Goal: Task Accomplishment & Management: Use online tool/utility

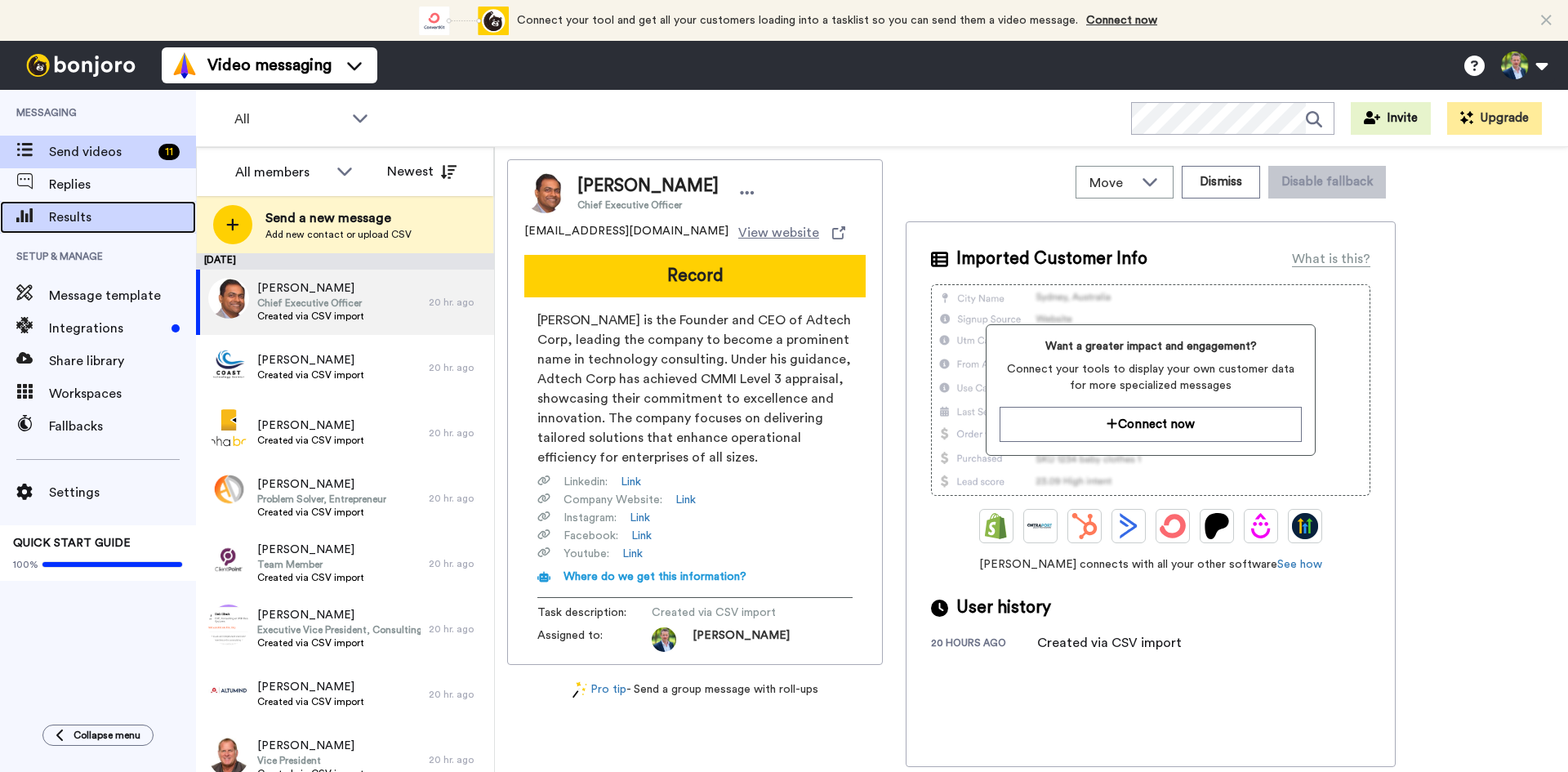
click at [71, 212] on span "Results" at bounding box center [122, 217] width 147 height 19
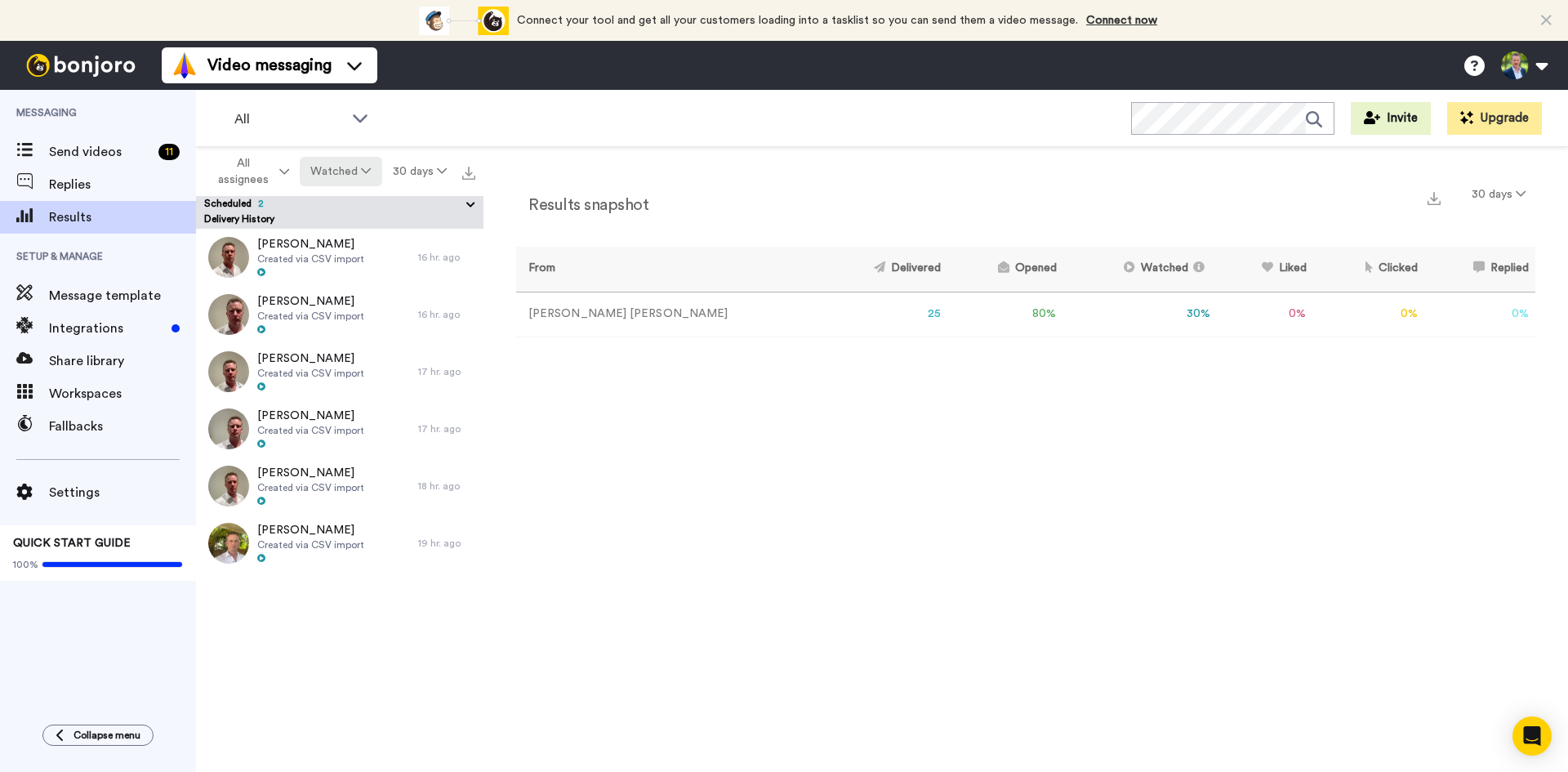
click at [355, 168] on button "Watched" at bounding box center [340, 172] width 81 height 30
click at [344, 230] on div "Opened" at bounding box center [342, 234] width 76 height 18
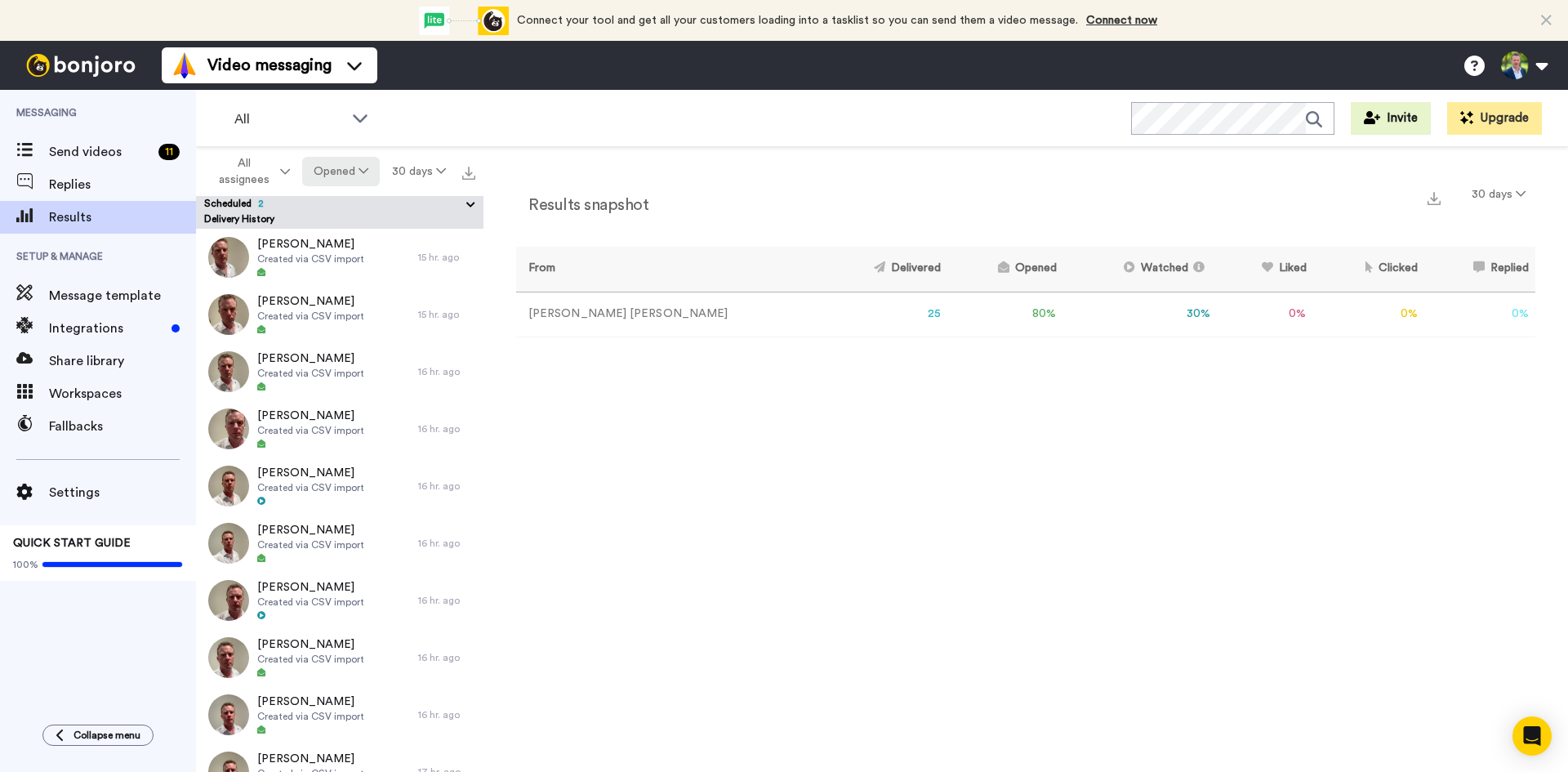
click at [346, 169] on button "Opened" at bounding box center [341, 172] width 79 height 30
click at [345, 288] on div "Watched" at bounding box center [342, 293] width 76 height 18
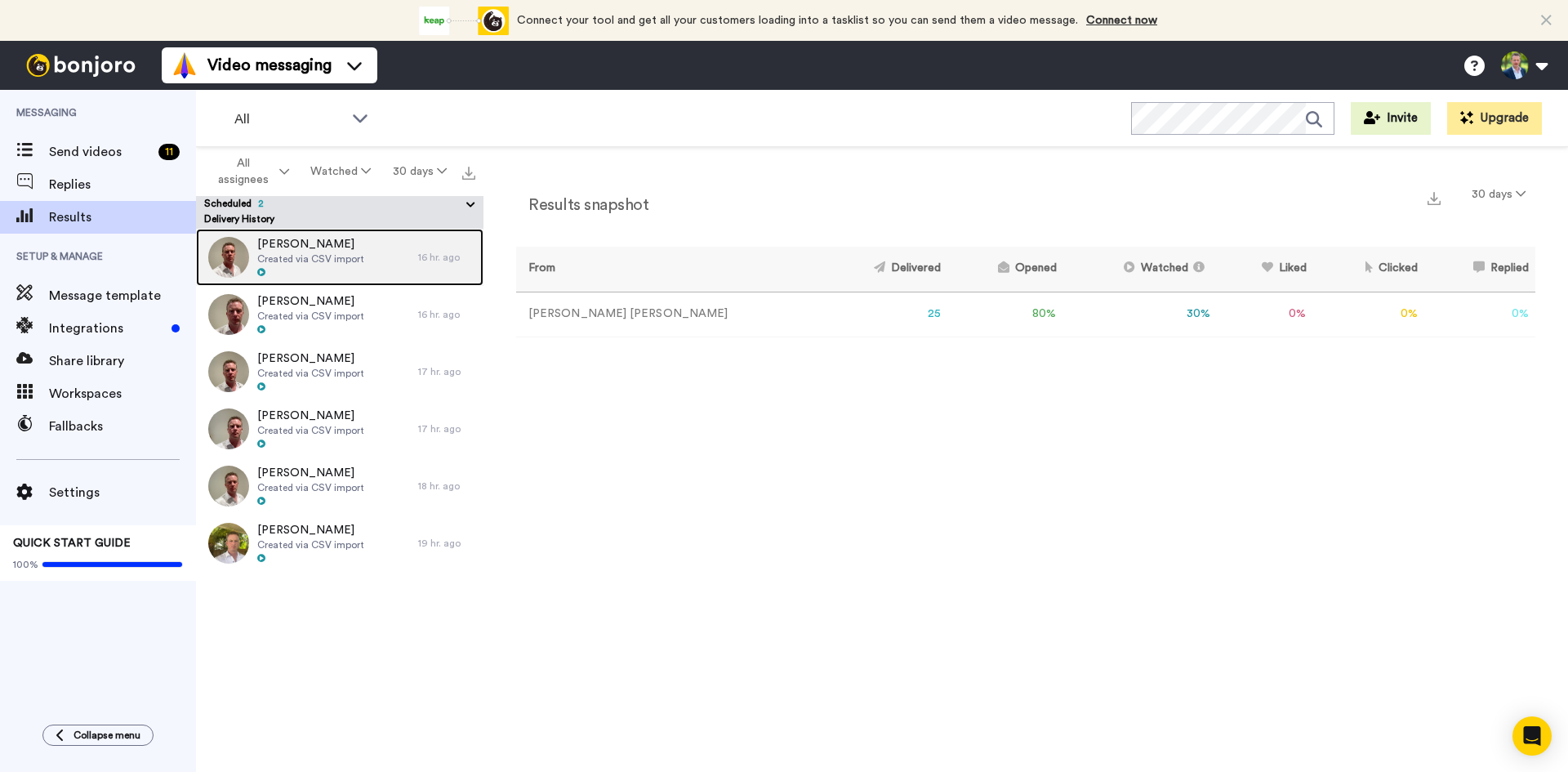
click at [308, 252] on span "Created via CSV import" at bounding box center [311, 259] width 107 height 13
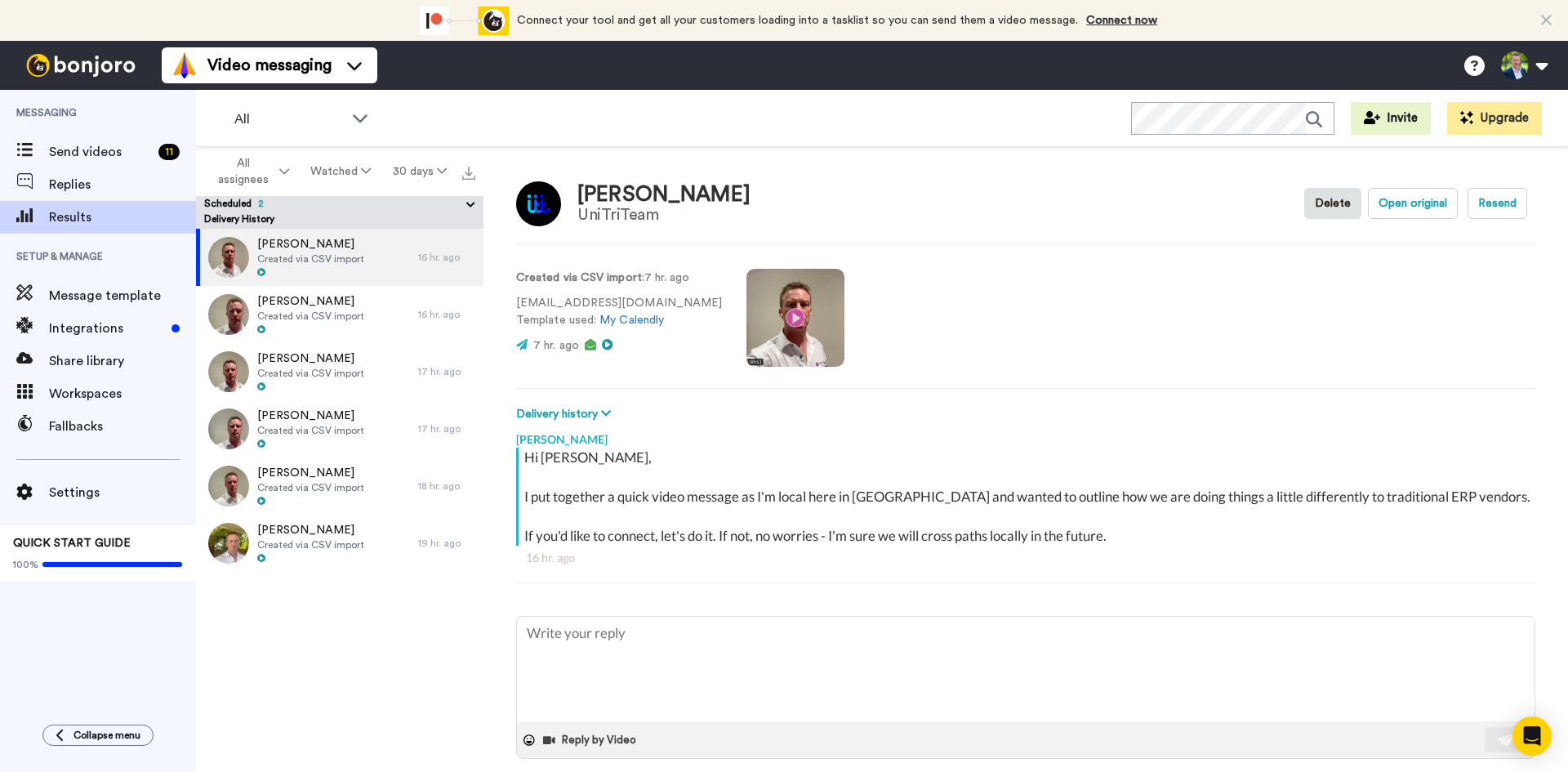
click at [763, 320] on video at bounding box center [796, 317] width 98 height 98
click at [747, 311] on video at bounding box center [796, 317] width 98 height 98
click at [607, 343] on icon at bounding box center [608, 345] width 12 height 12
click at [606, 345] on icon at bounding box center [608, 345] width 12 height 12
click at [747, 316] on video at bounding box center [796, 317] width 98 height 98
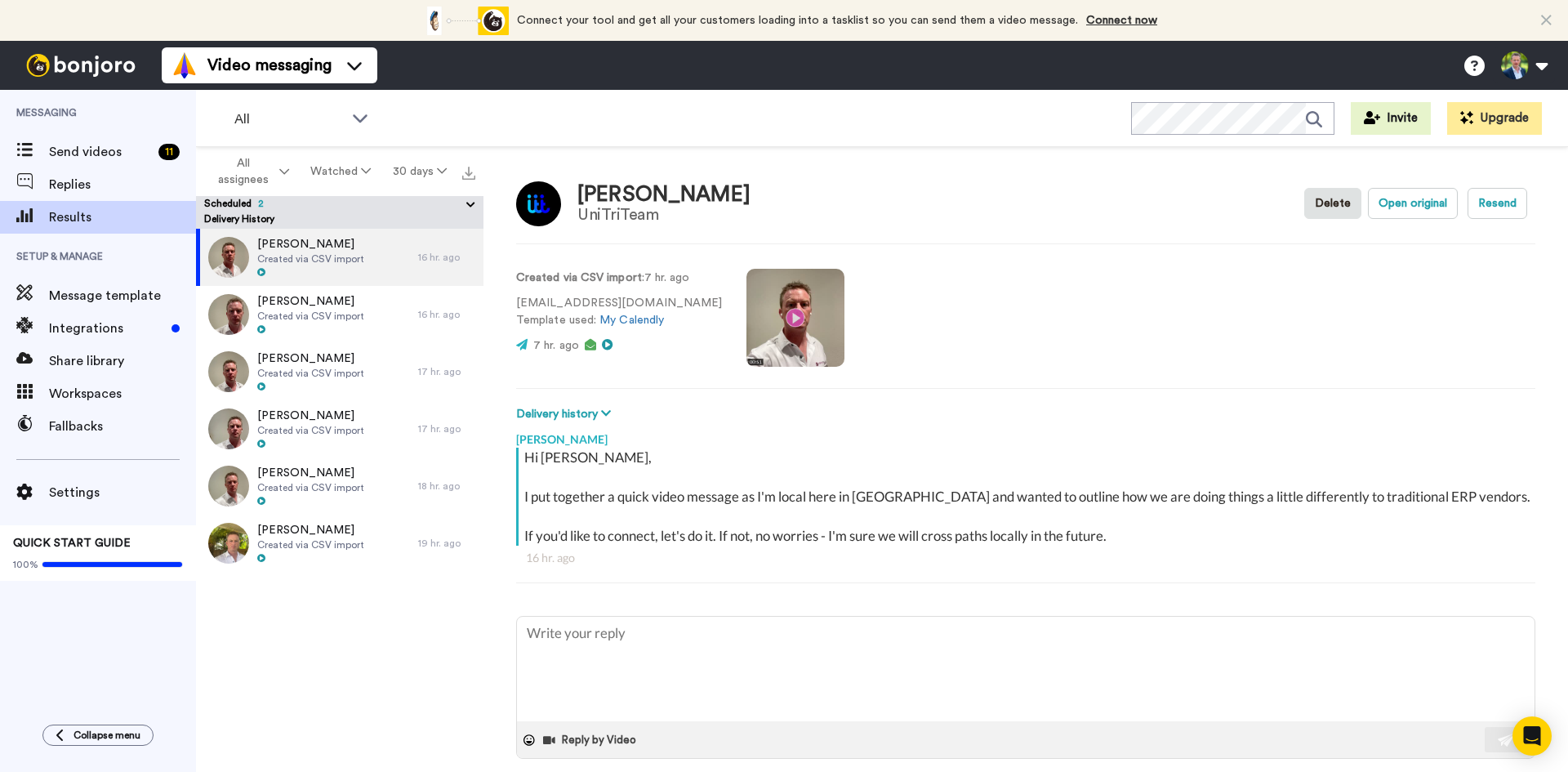
click at [747, 320] on video at bounding box center [796, 317] width 98 height 98
click at [1390, 207] on button "Open original" at bounding box center [1413, 203] width 90 height 31
click at [1383, 208] on button "Open original" at bounding box center [1413, 203] width 90 height 31
type textarea "x"
click at [85, 297] on span "Message template" at bounding box center [122, 295] width 147 height 19
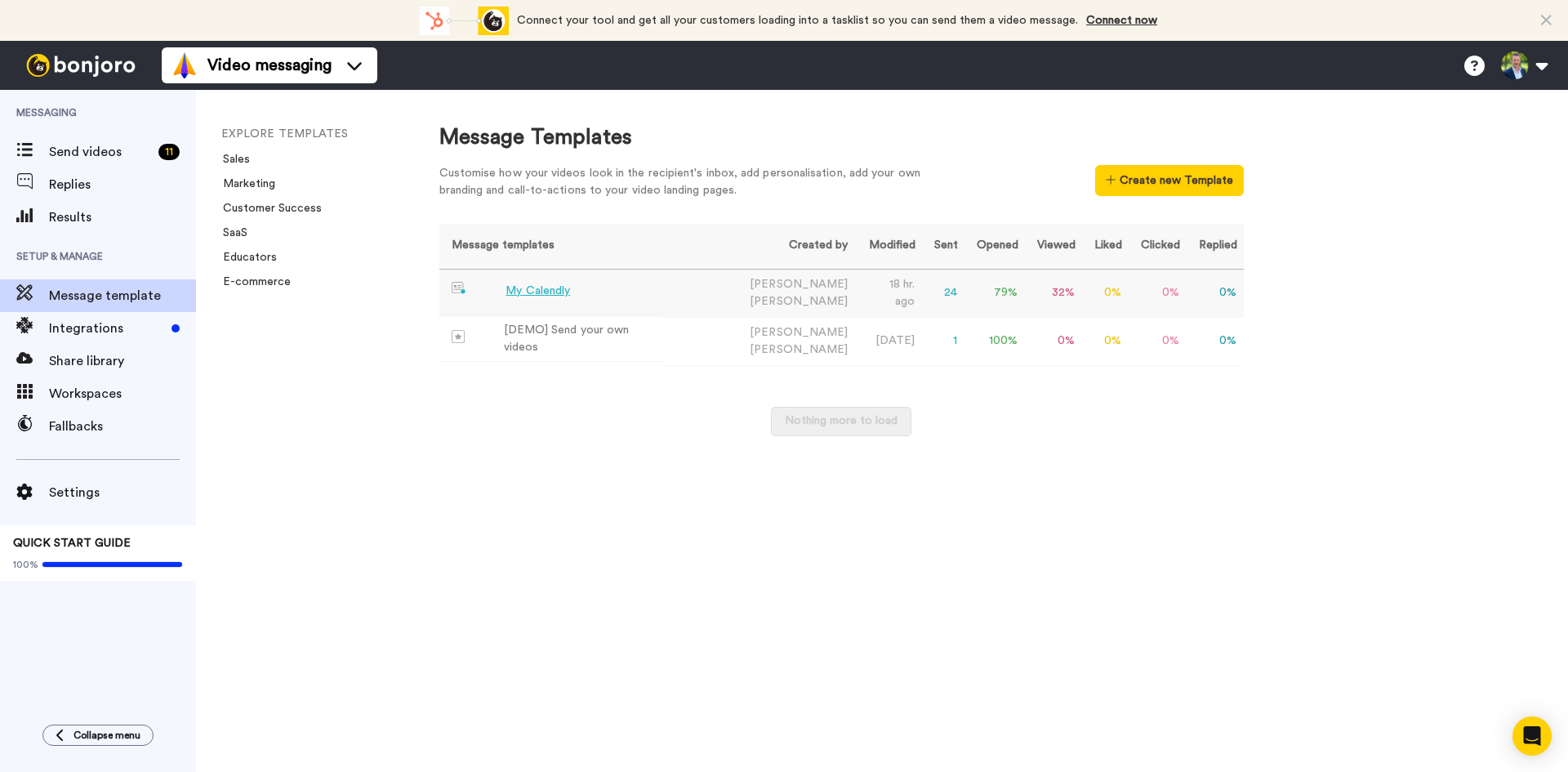
click at [550, 286] on div "My Calendly" at bounding box center [537, 292] width 64 height 17
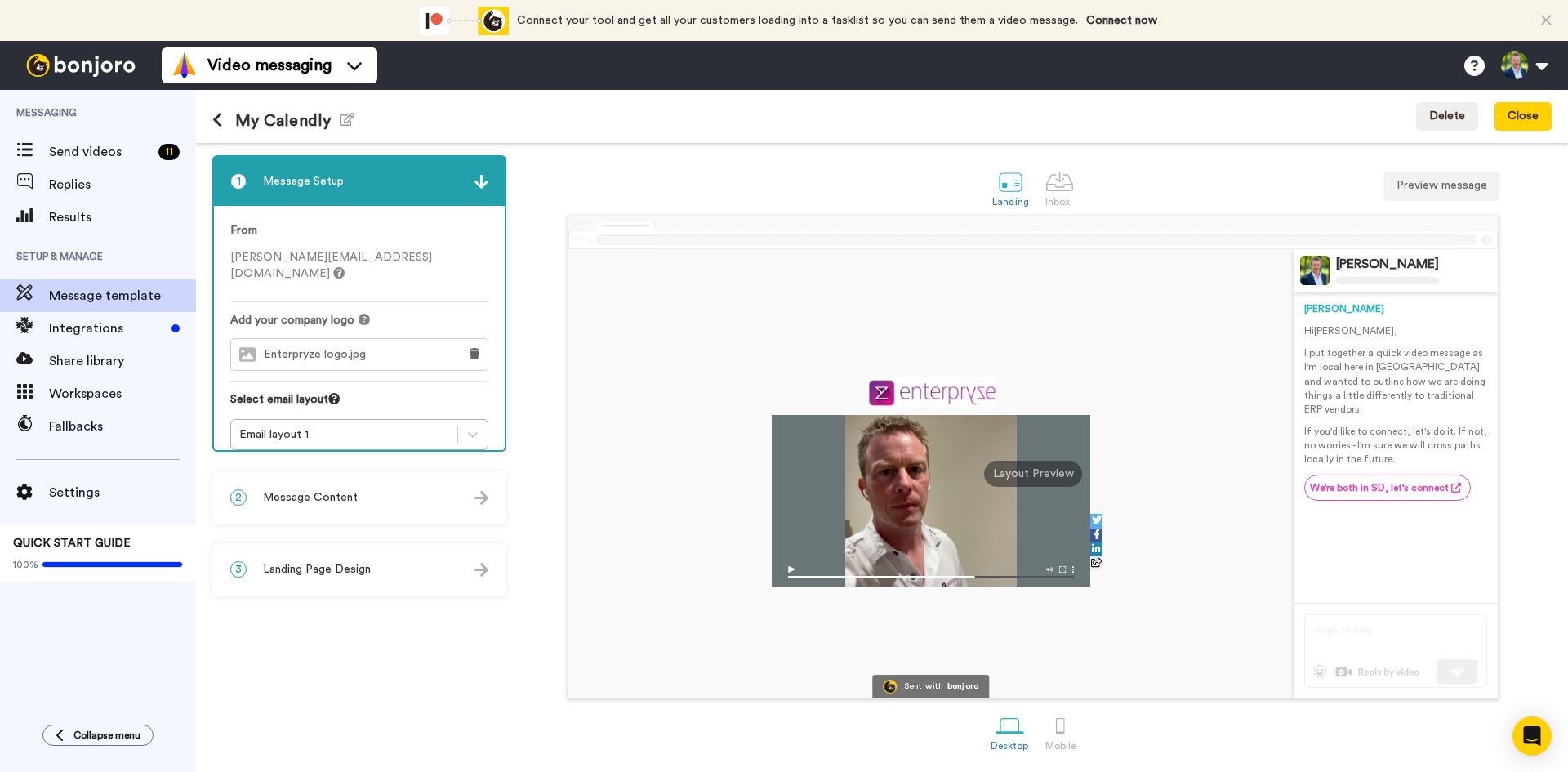
click at [340, 499] on span "Message Content" at bounding box center [310, 497] width 95 height 16
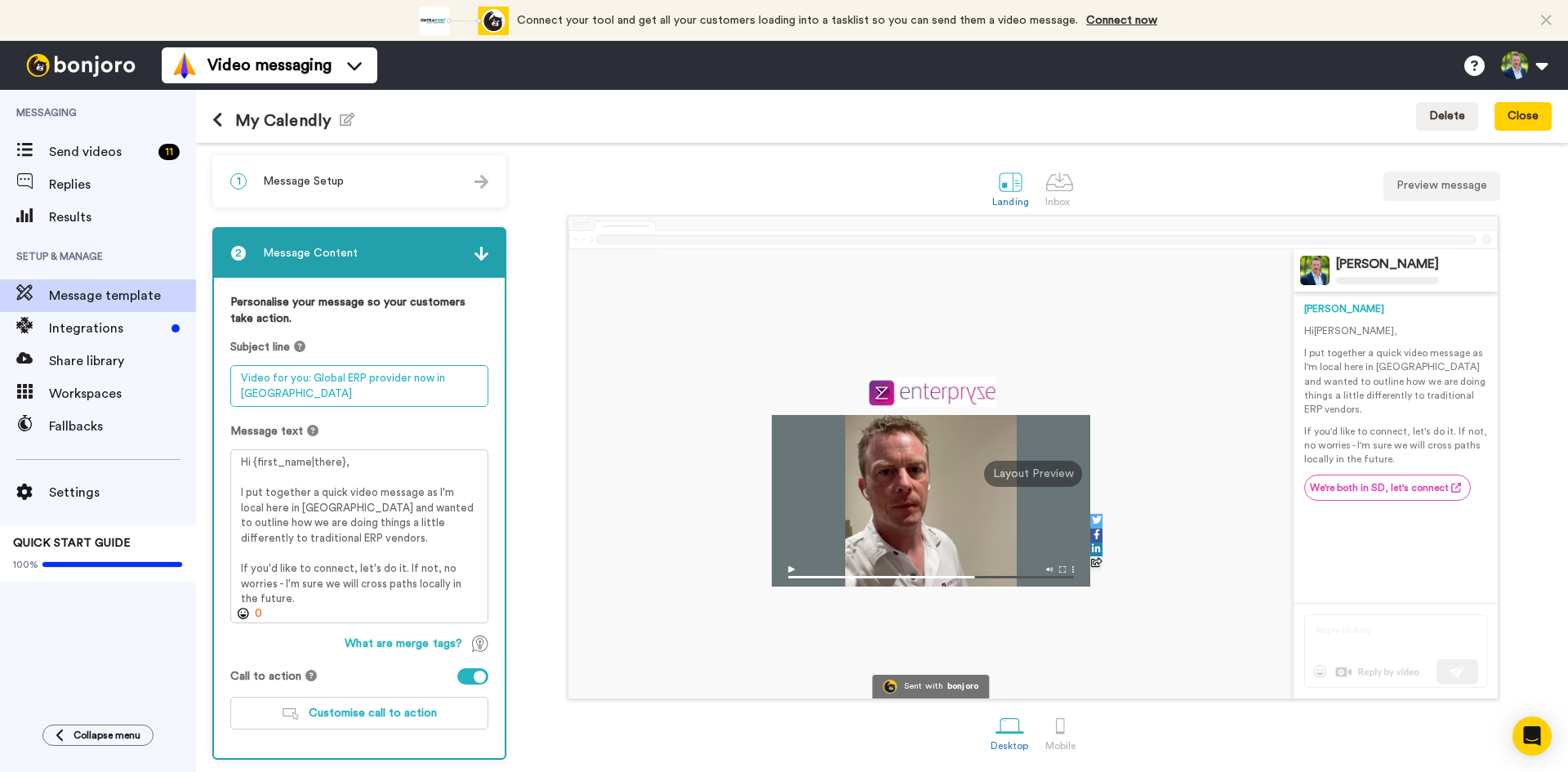
drag, startPoint x: 281, startPoint y: 393, endPoint x: 219, endPoint y: 376, distance: 64.3
click at [219, 376] on div "Personalise your message so your customers take action. Subject line Video for …" at bounding box center [358, 518] width 290 height 480
paste textarea "For VARs in San Diego exploring new ERP options"
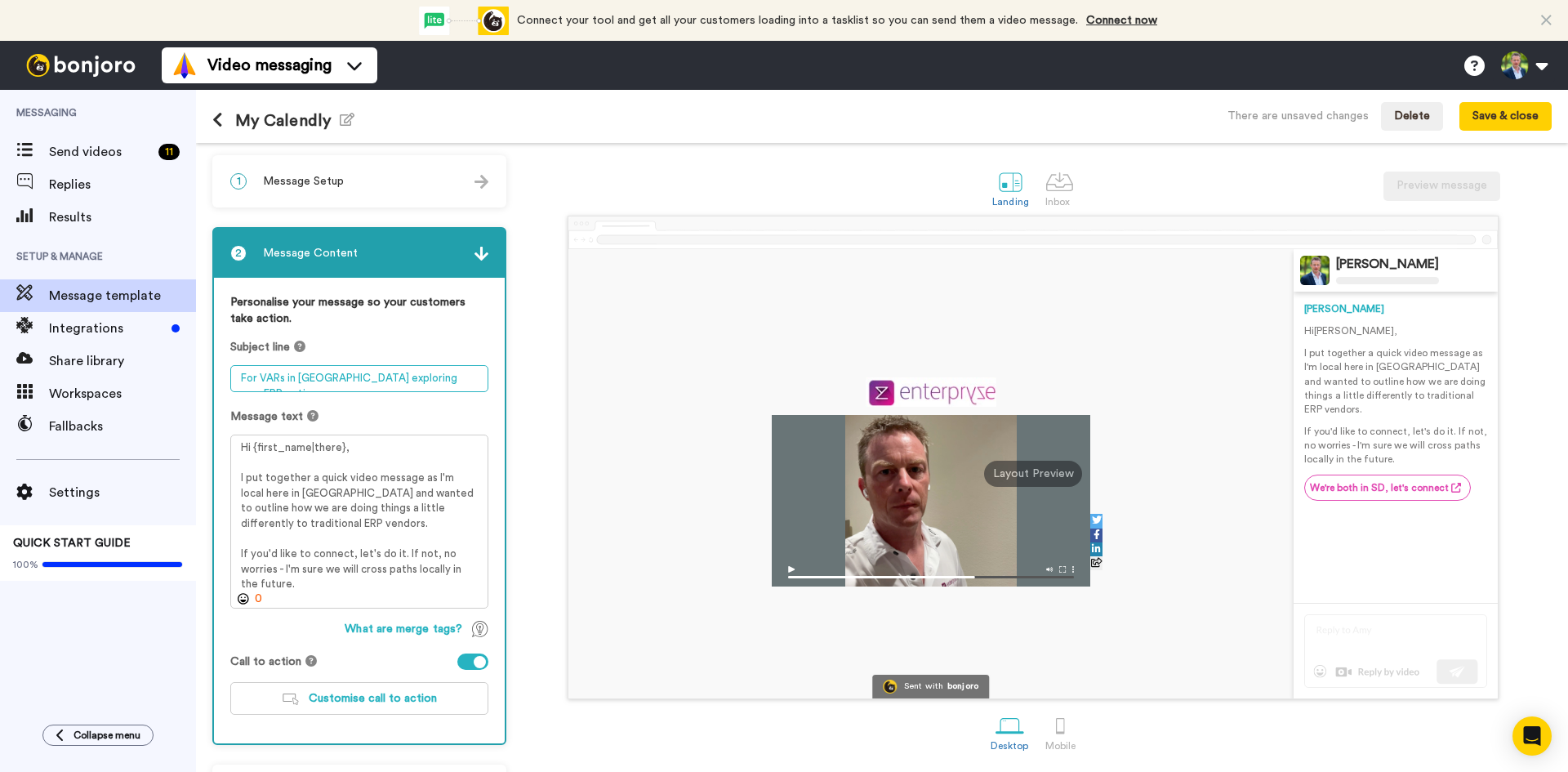
type textarea "For VARs in San Diego exploring new ERP options"
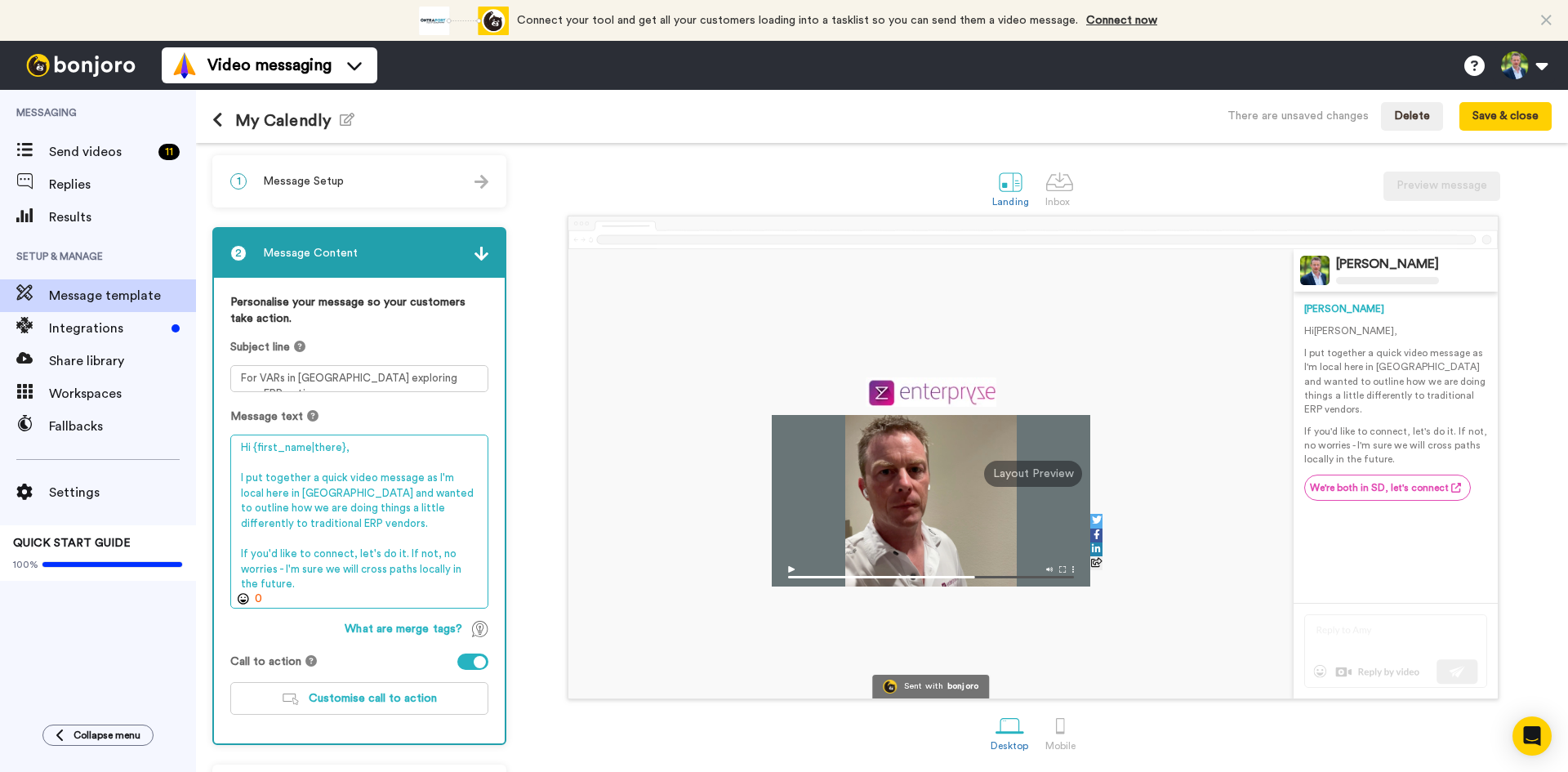
drag, startPoint x: 236, startPoint y: 476, endPoint x: 301, endPoint y: 597, distance: 137.4
click at [301, 597] on textarea "Hi {first_name|there}, I put together a quick video message as I'm local here i…" at bounding box center [358, 522] width 258 height 175
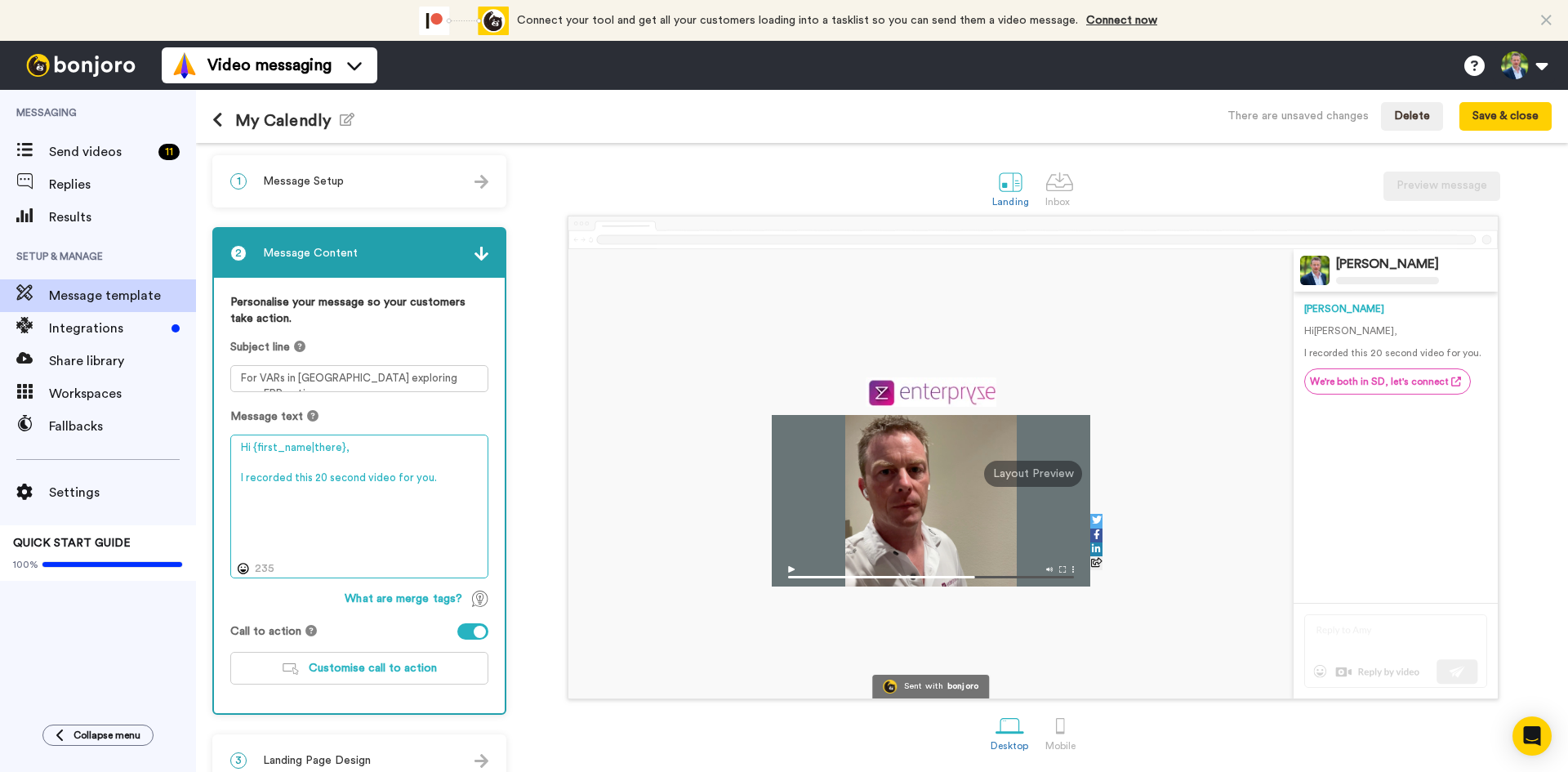
click at [242, 511] on textarea "Hi {first_name|there}, I recorded this 20 second video for you." at bounding box center [358, 506] width 258 height 144
click at [424, 501] on textarea "Hi {first_name|there}, I recorded this 20 second video for you." at bounding box center [358, 506] width 258 height 144
click at [436, 478] on textarea "Hi {first_name|there}, I recorded this 20 second video for you." at bounding box center [358, 506] width 258 height 144
paste textarea "You’re already strong with [ERP they sell]. The reason I’m reaching out is many…"
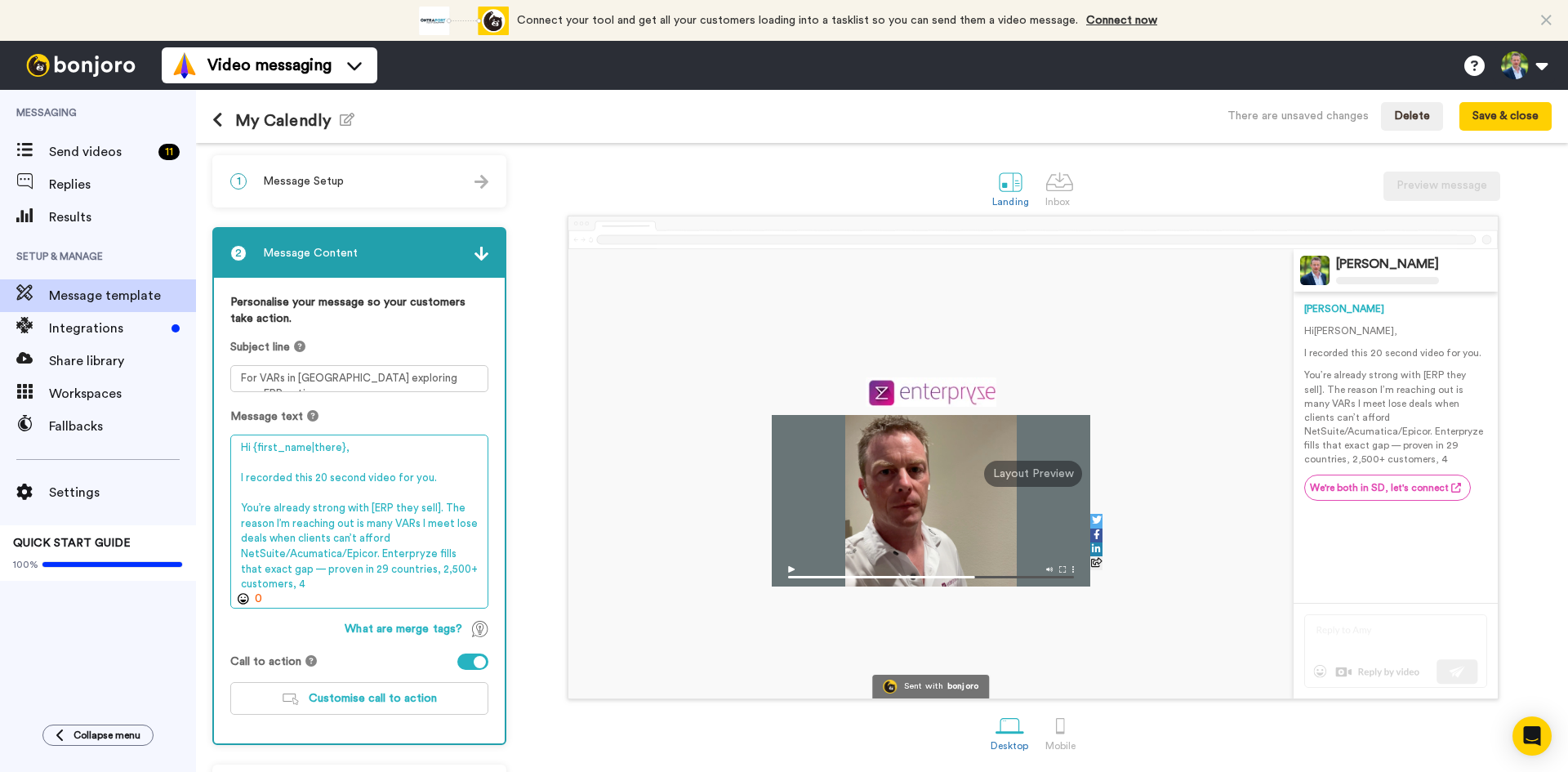
click at [433, 507] on textarea "Hi {first_name|there}, I recorded this 20 second video for you. You’re already …" at bounding box center [358, 522] width 258 height 175
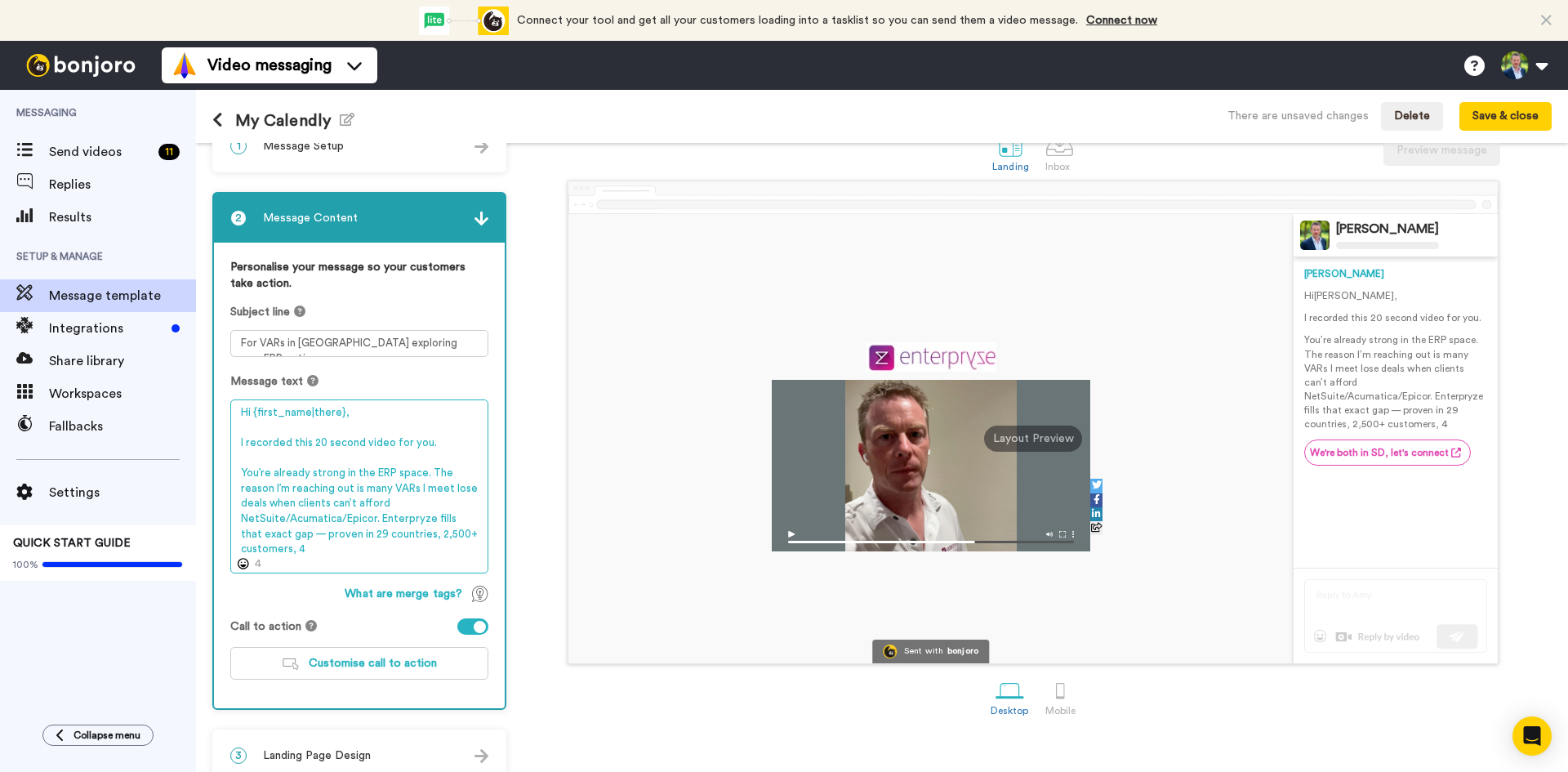
scroll to position [58, 0]
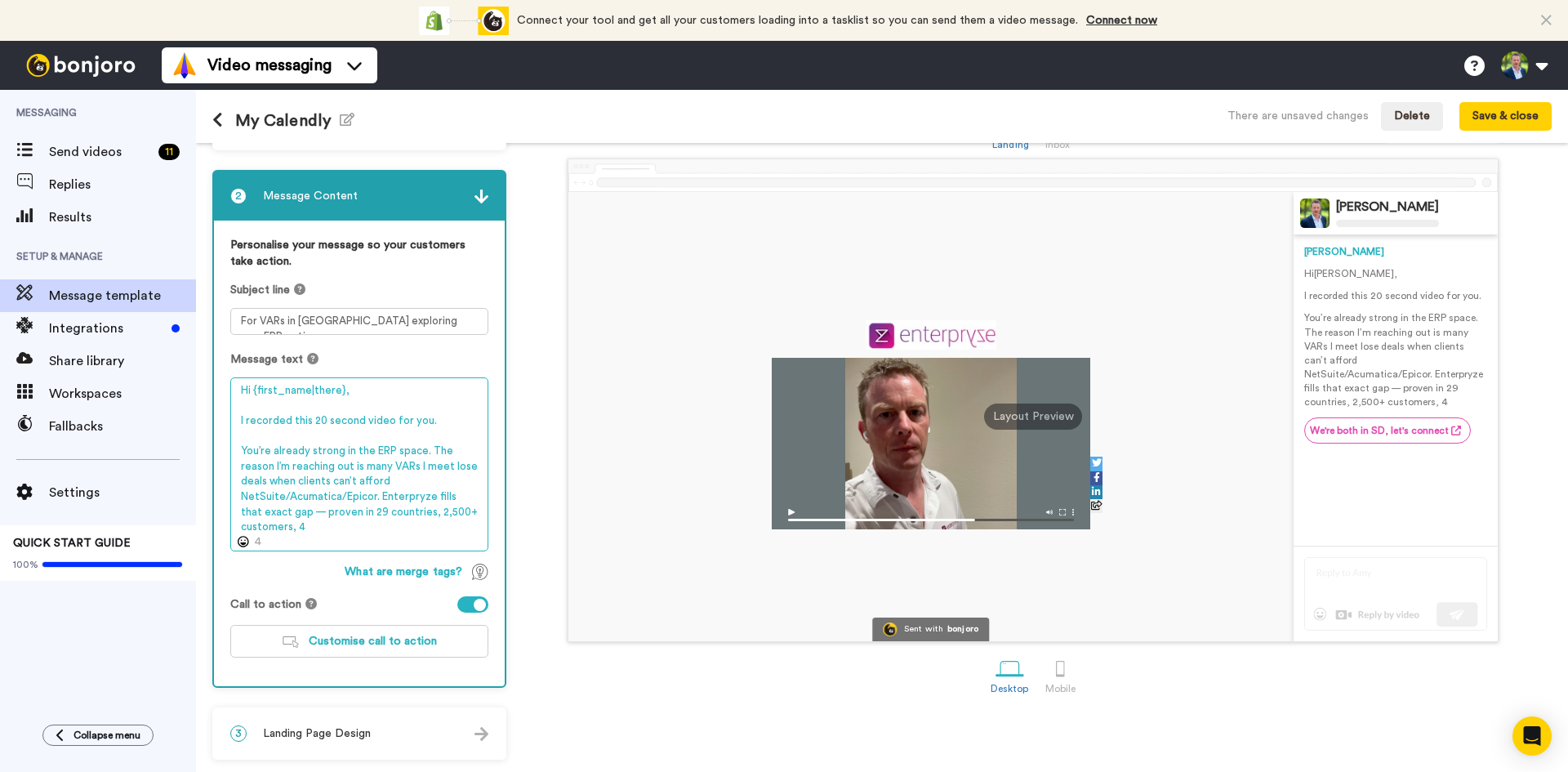
click at [396, 479] on textarea "Hi {first_name|there}, I recorded this 20 second video for you. You’re already …" at bounding box center [358, 465] width 258 height 175
click at [301, 510] on textarea "Hi {first_name|there}, I recorded this 20 second video for you. You’re already …" at bounding box center [358, 465] width 258 height 175
click at [311, 527] on textarea "Hi {first_name|there}, I recorded this 20 second video for you. You’re already …" at bounding box center [358, 465] width 258 height 175
drag, startPoint x: 428, startPoint y: 449, endPoint x: 419, endPoint y: 542, distance: 93.4
click at [419, 542] on textarea "Hi {first_name|there}, I recorded this 20 second video for you. You’re already …" at bounding box center [358, 465] width 258 height 175
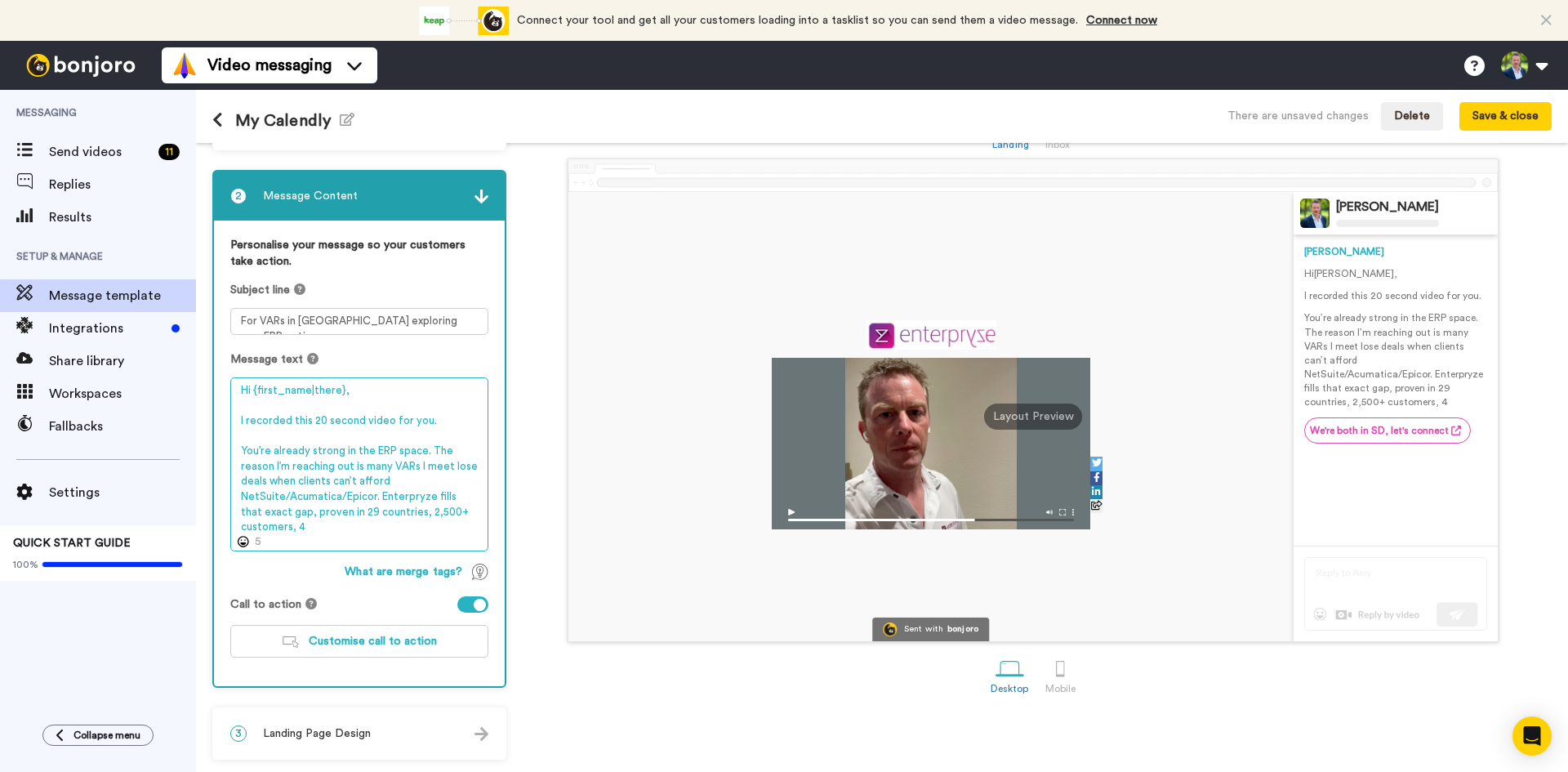
paste textarea "Many VARs tell me they lose deals when NetSuite or Acumatica are out of budget.…"
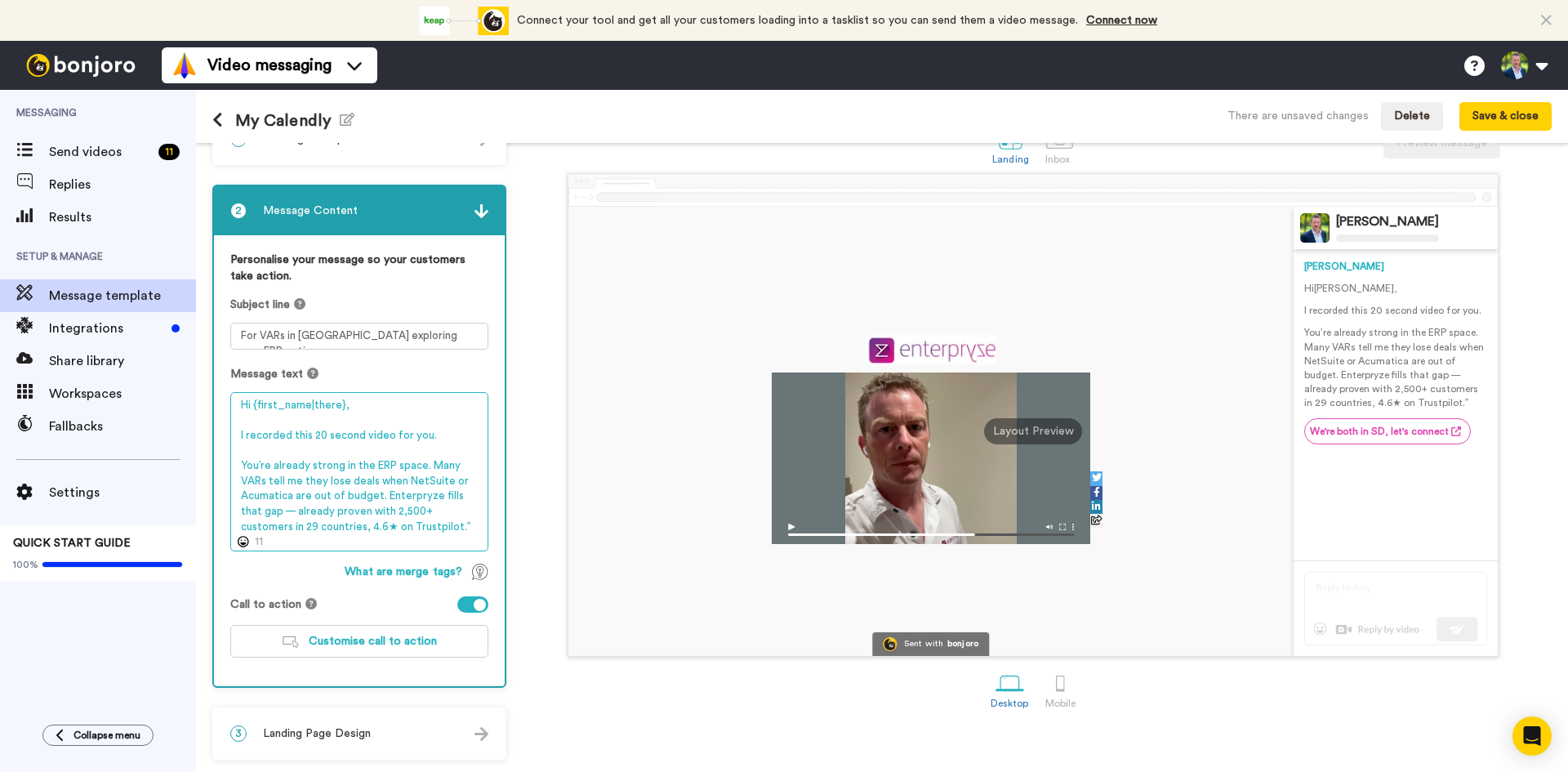
scroll to position [42, 0]
click at [445, 479] on textarea "Hi {first_name|there}, I recorded this 20 second video for you. You’re already …" at bounding box center [358, 472] width 258 height 159
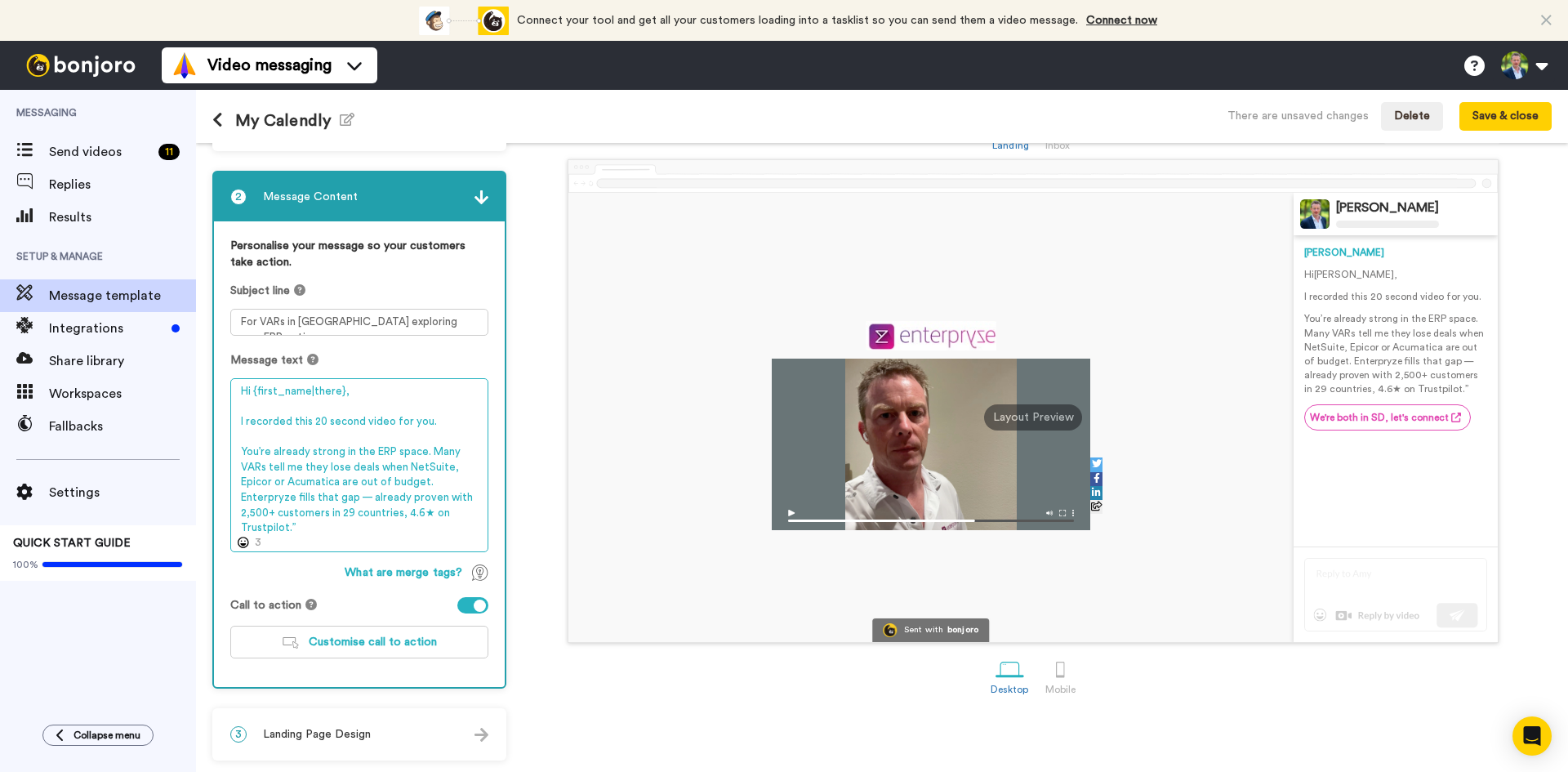
scroll to position [58, 0]
drag, startPoint x: 447, startPoint y: 465, endPoint x: 407, endPoint y: 463, distance: 40.0
click at [407, 463] on textarea "Hi {first_name|there}, I recorded this 20 second video for you. You’re already …" at bounding box center [358, 465] width 258 height 175
click at [367, 495] on textarea "Hi {first_name|there}, I recorded this 20 second video for you. You’re already …" at bounding box center [358, 465] width 258 height 175
click at [466, 469] on textarea "Hi {first_name|there}, I recorded this 20 second video for you. You’re already …" at bounding box center [358, 465] width 258 height 175
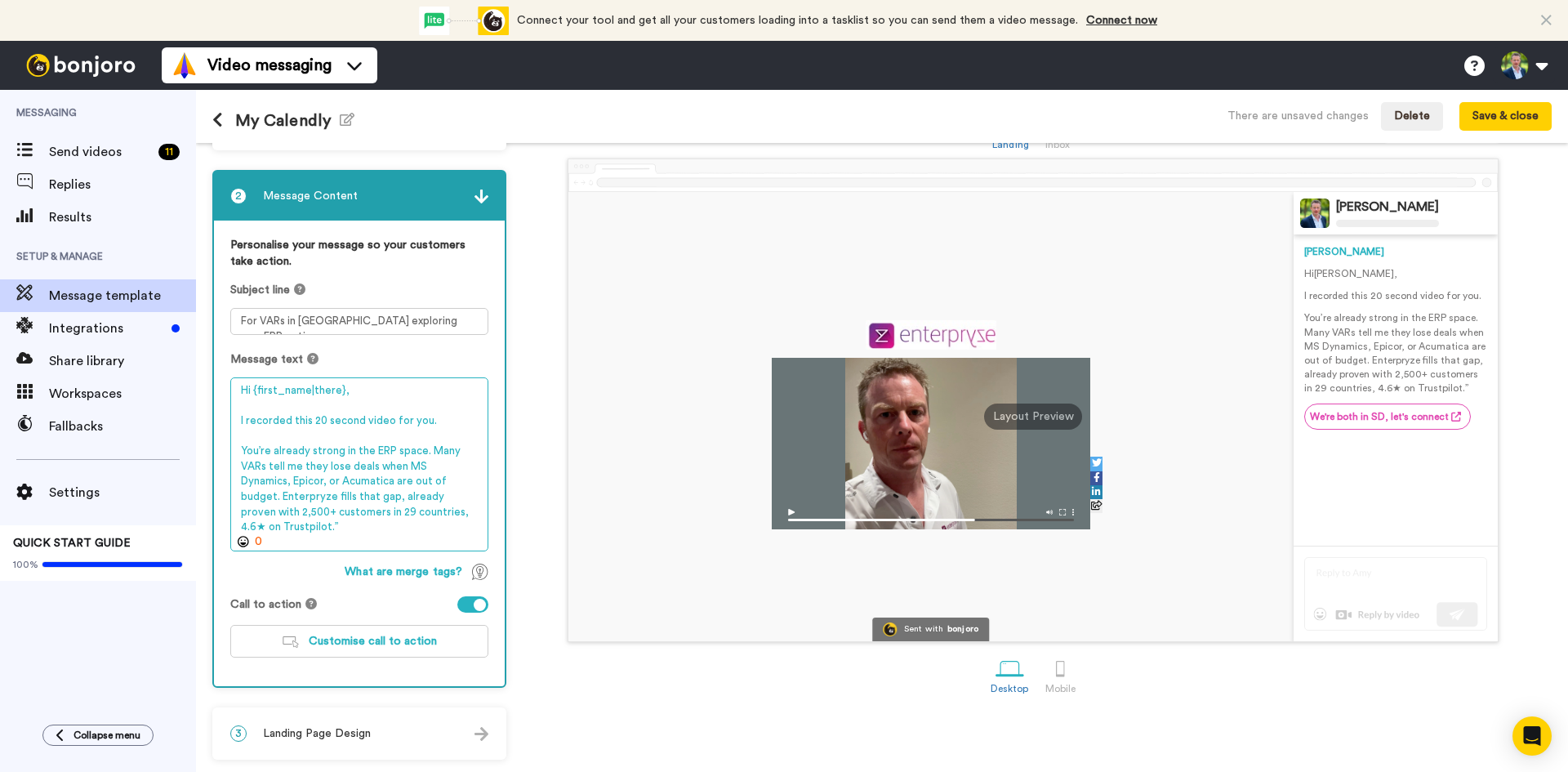
click at [295, 527] on textarea "Hi {first_name|there}, I recorded this 20 second video for you. You’re already …" at bounding box center [358, 465] width 258 height 175
click at [435, 478] on textarea "Hi {first_name|there}, I recorded this 20 second video for you. You’re already …" at bounding box center [358, 465] width 258 height 175
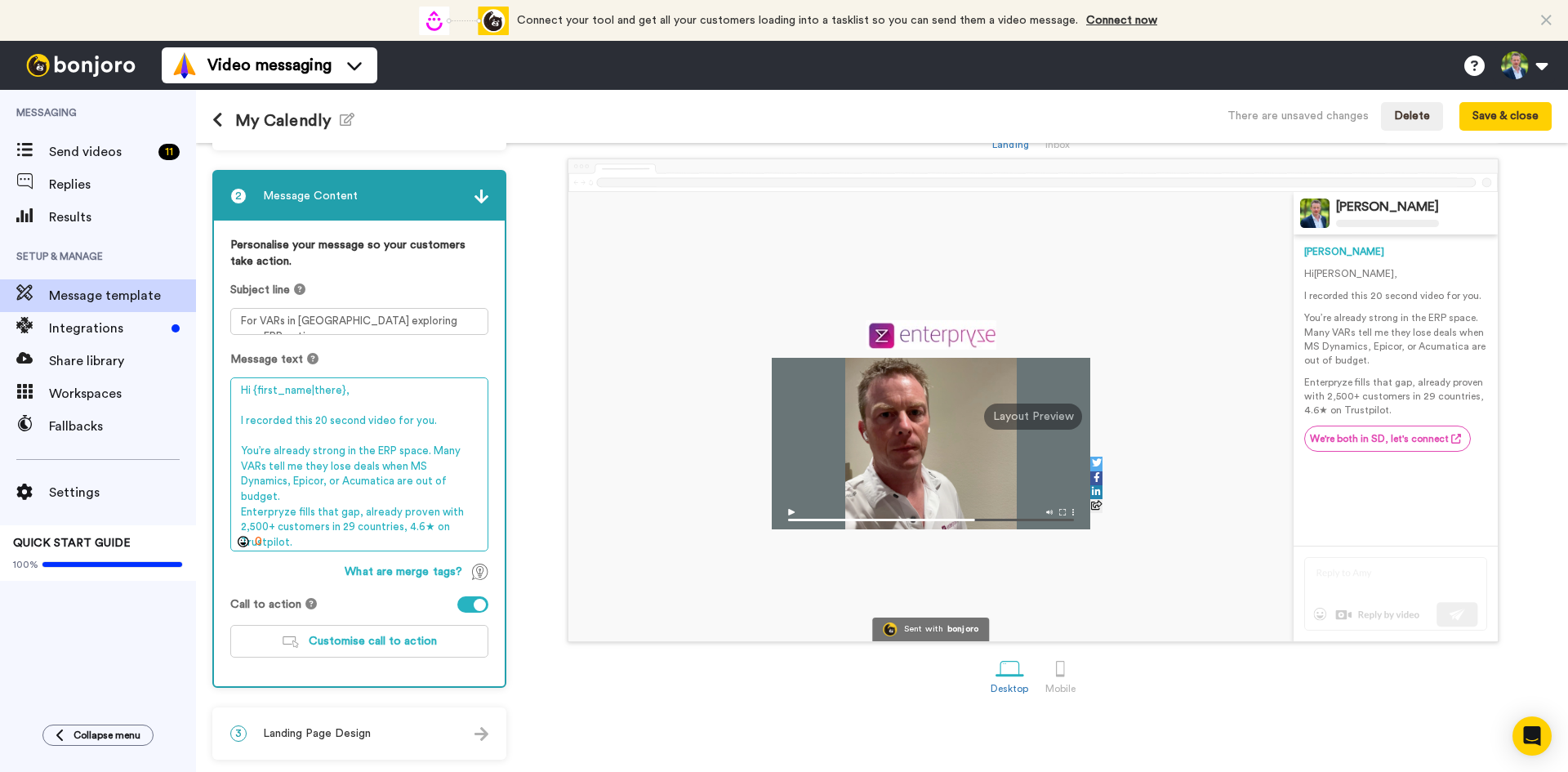
click at [431, 483] on textarea "Hi {first_name|there}, I recorded this 20 second video for you. You’re already …" at bounding box center [358, 465] width 258 height 175
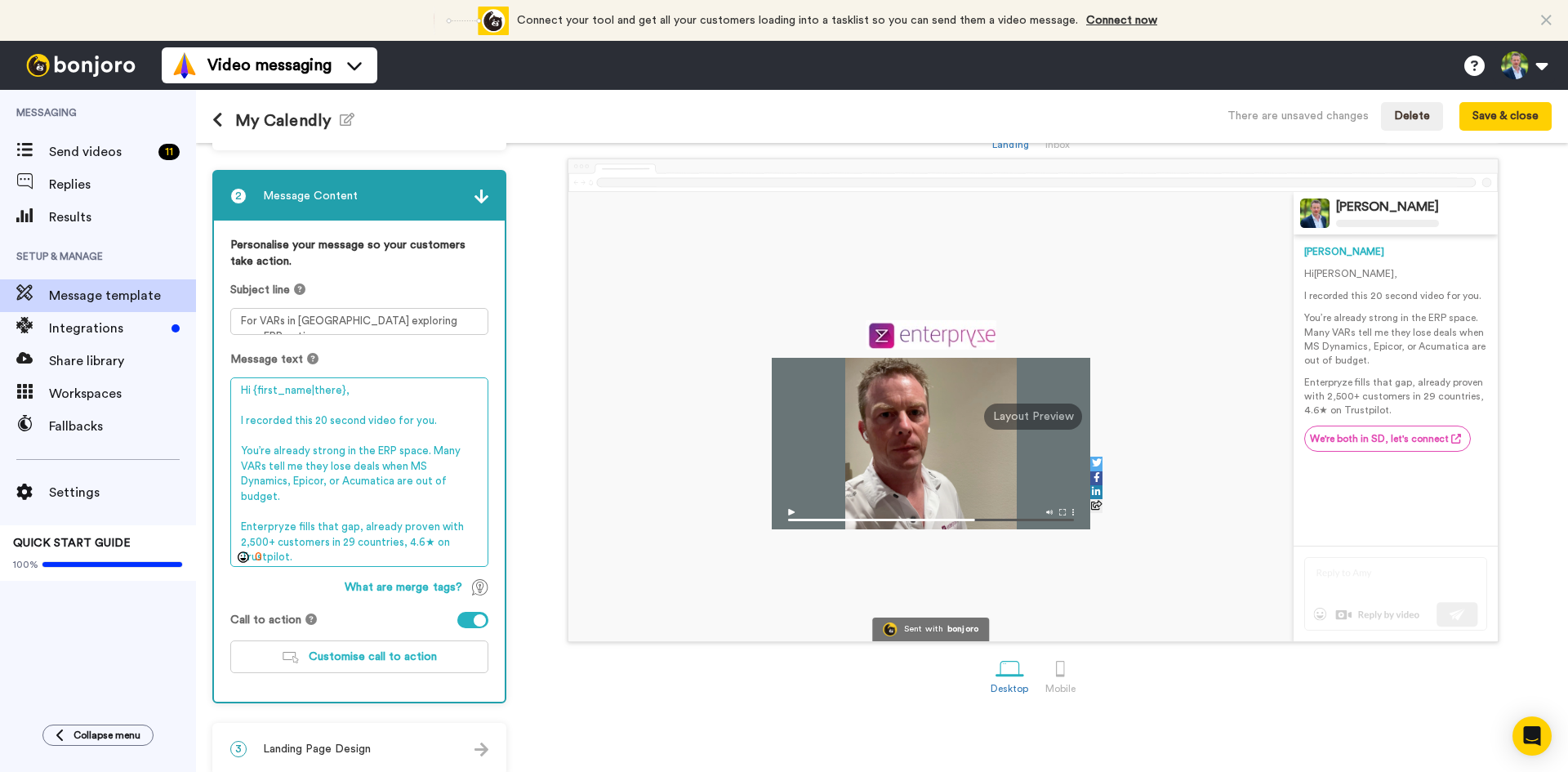
scroll to position [73, 0]
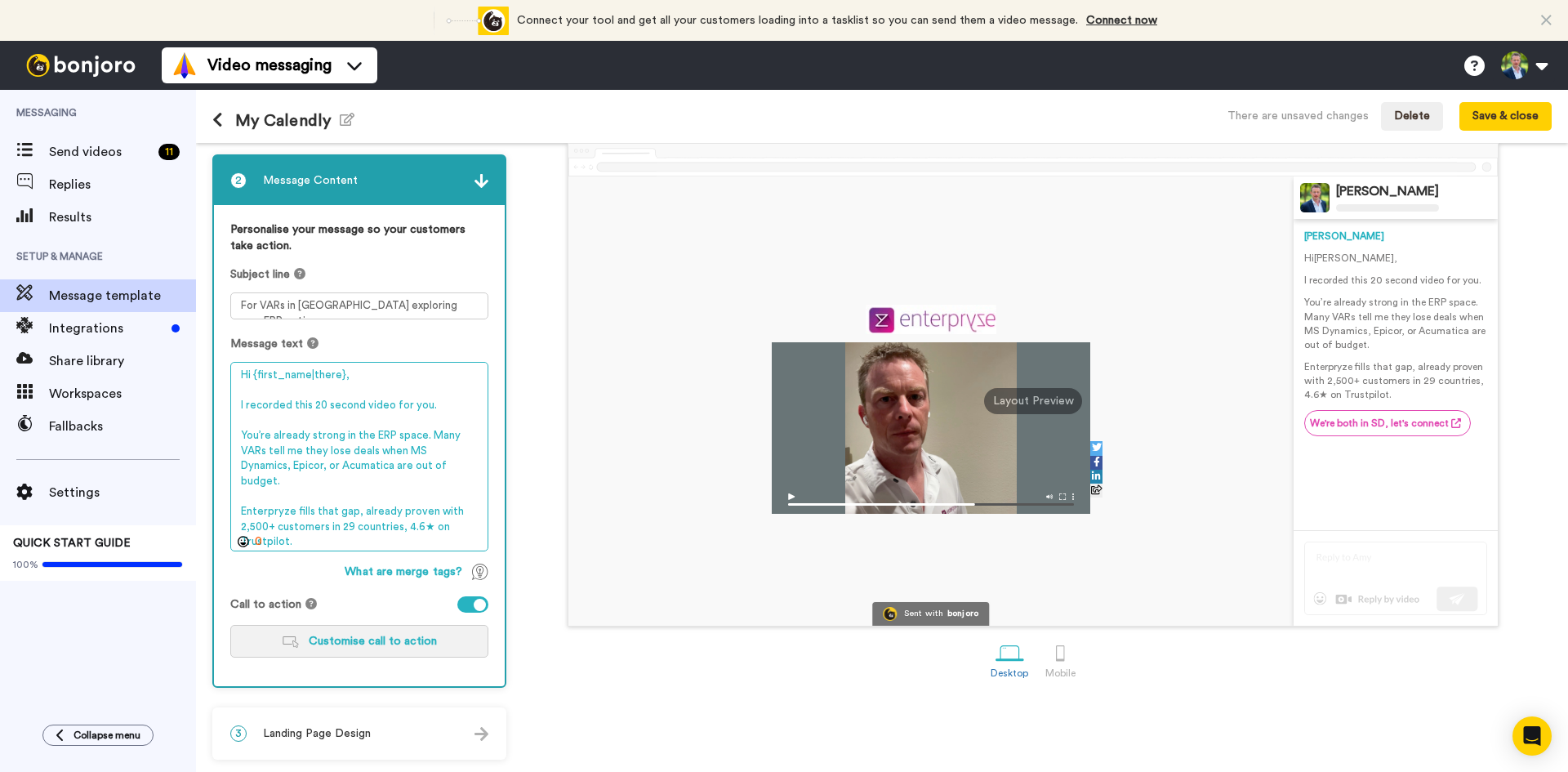
type textarea "Hi {first_name|there}, I recorded this 20 second video for you. You’re already …"
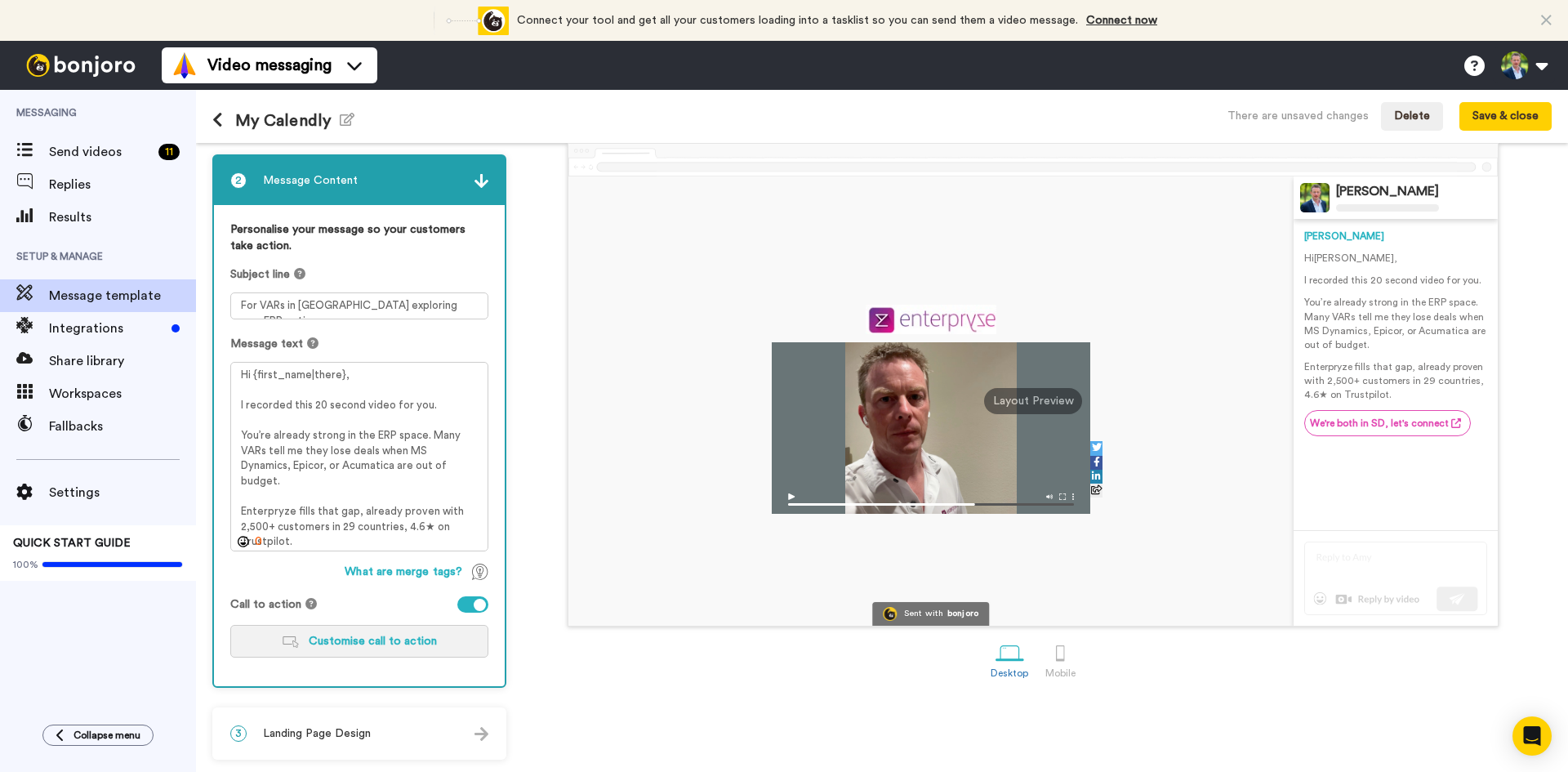
click at [364, 642] on span "Customise call to action" at bounding box center [373, 642] width 128 height 12
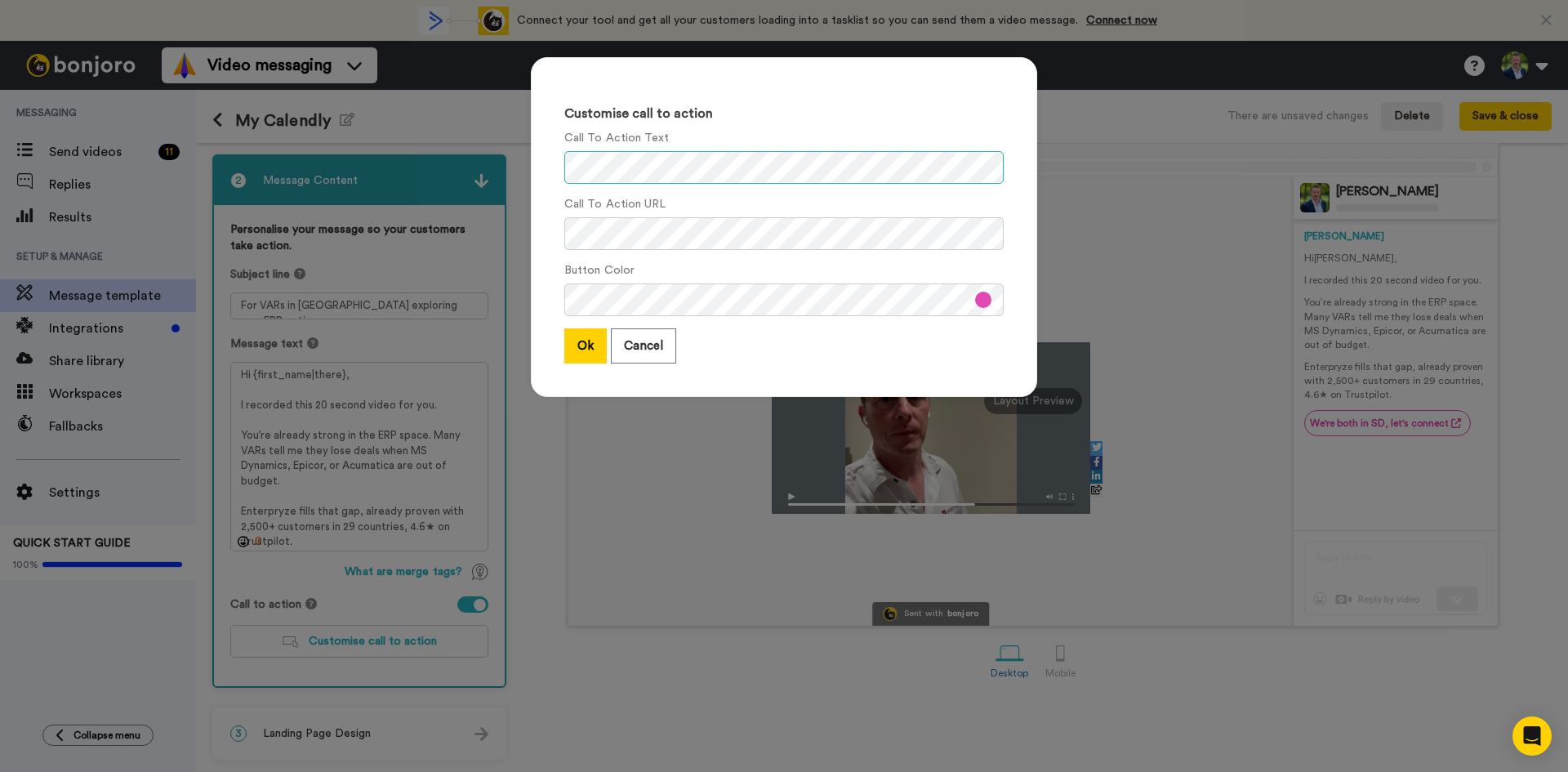
click at [544, 164] on div "Customise call to action Call To Action Text Call To Action URL Button Color Ok…" at bounding box center [784, 227] width 506 height 340
click at [574, 339] on button "Ok" at bounding box center [586, 346] width 42 height 35
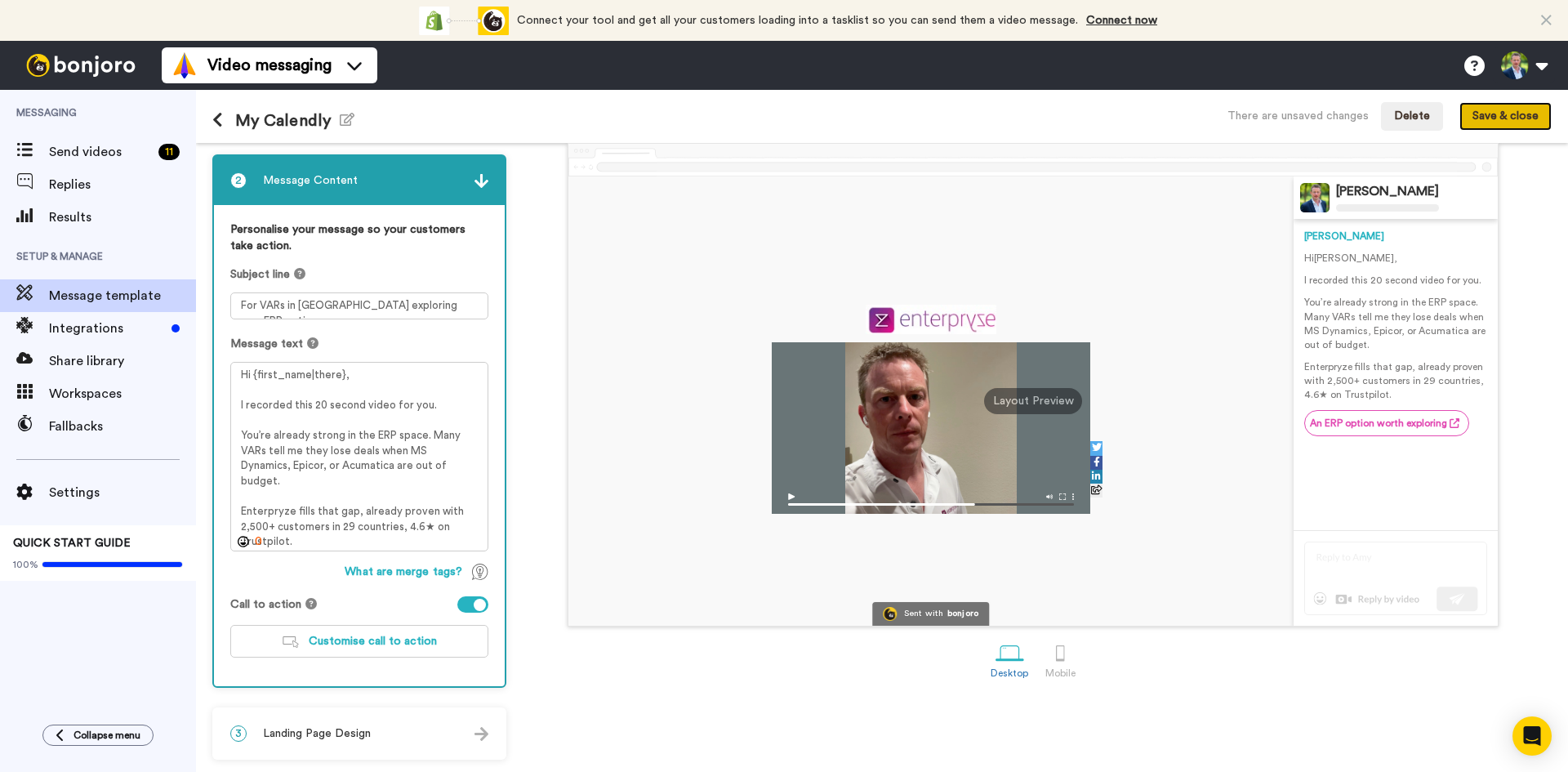
click at [1506, 113] on button "Save & close" at bounding box center [1506, 117] width 92 height 30
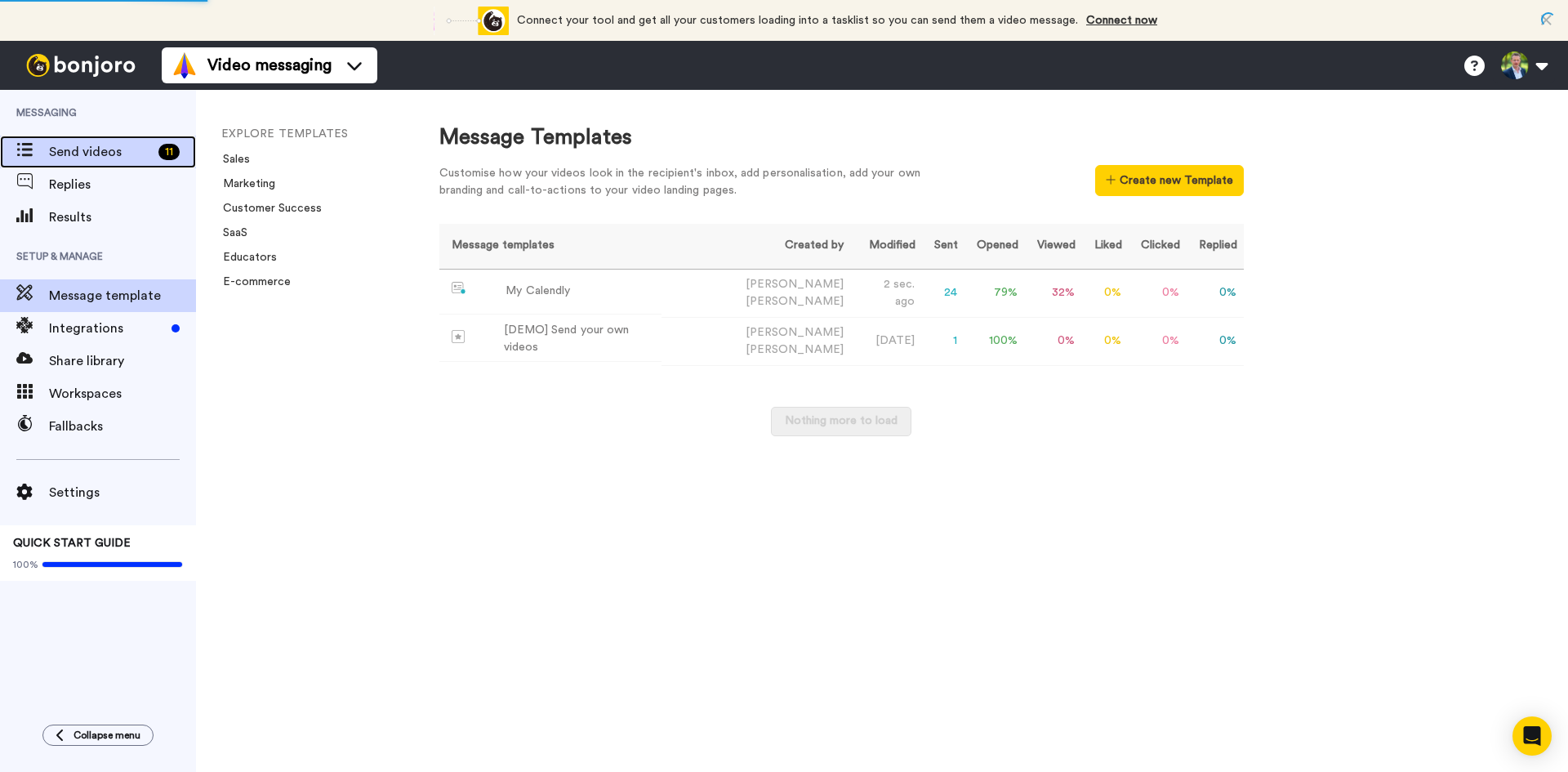
click at [93, 145] on span "Send videos" at bounding box center [100, 152] width 103 height 19
